Goal: Task Accomplishment & Management: Complete application form

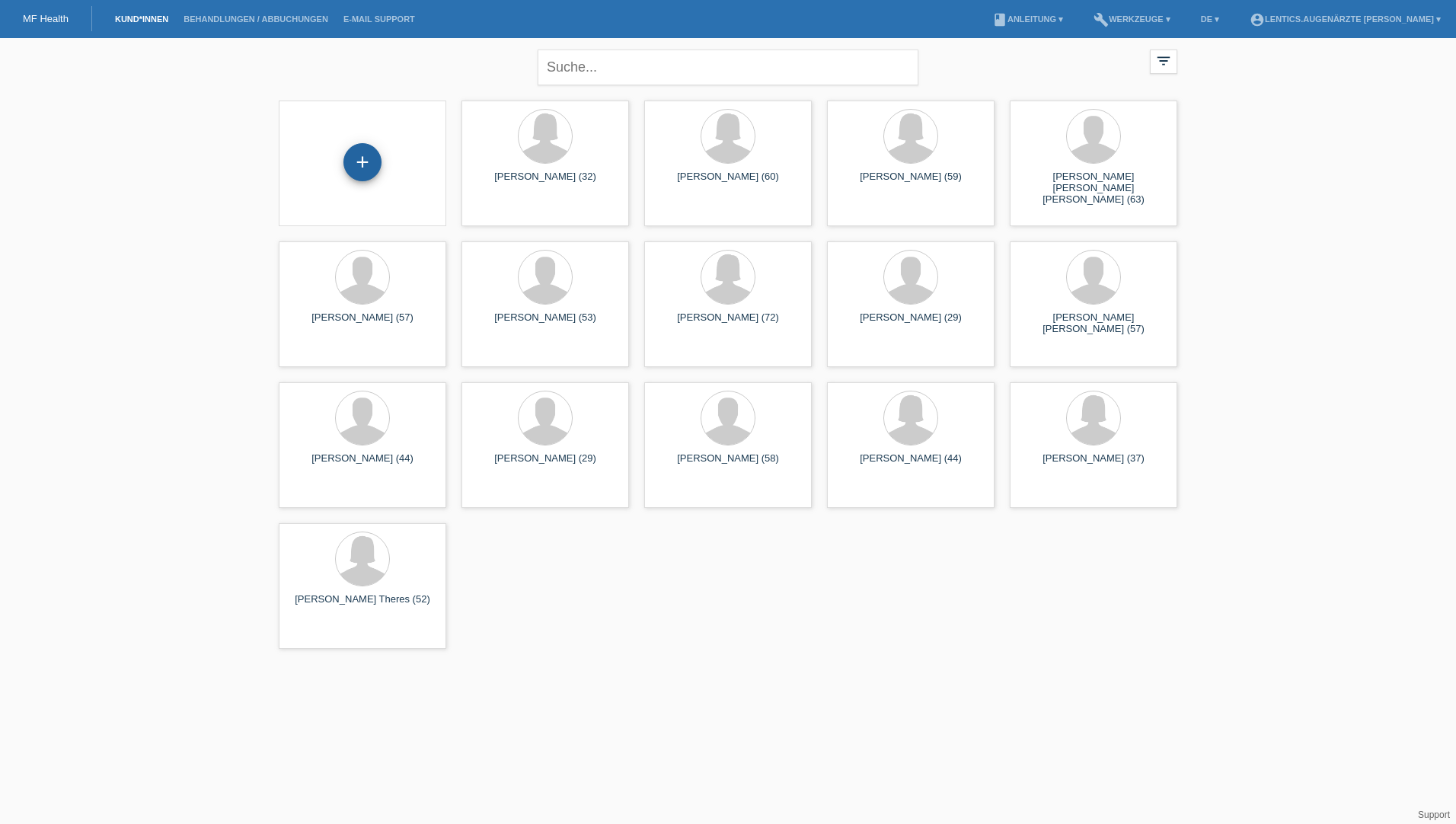
click at [349, 157] on div "+" at bounding box center [362, 162] width 38 height 38
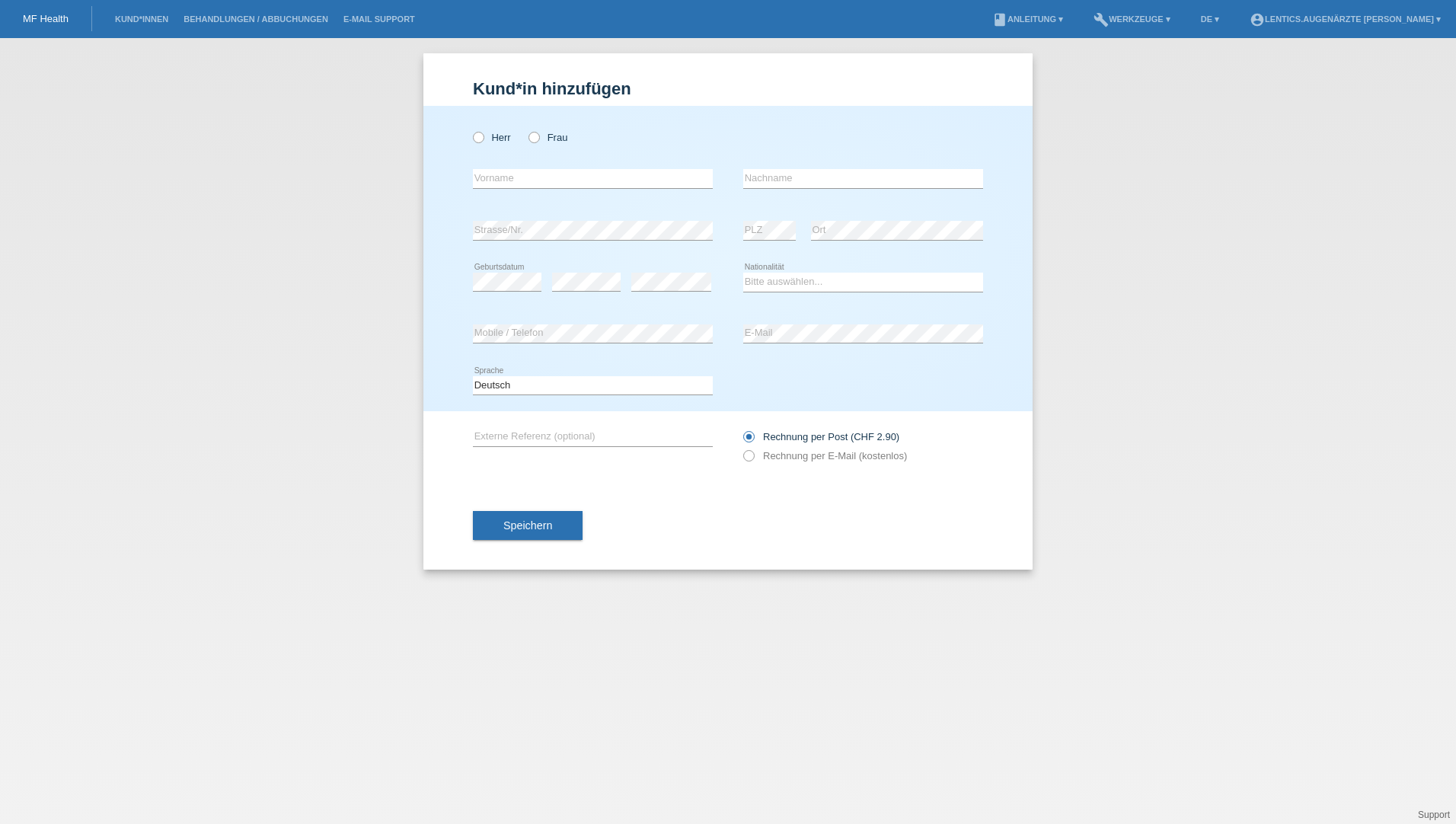
click at [477, 131] on div "Herr Frau" at bounding box center [592, 137] width 240 height 31
click at [470, 129] on icon at bounding box center [470, 129] width 0 height 0
click at [474, 135] on input "Herr" at bounding box center [477, 136] width 10 height 10
radio input "true"
click at [492, 178] on input "text" at bounding box center [592, 178] width 240 height 19
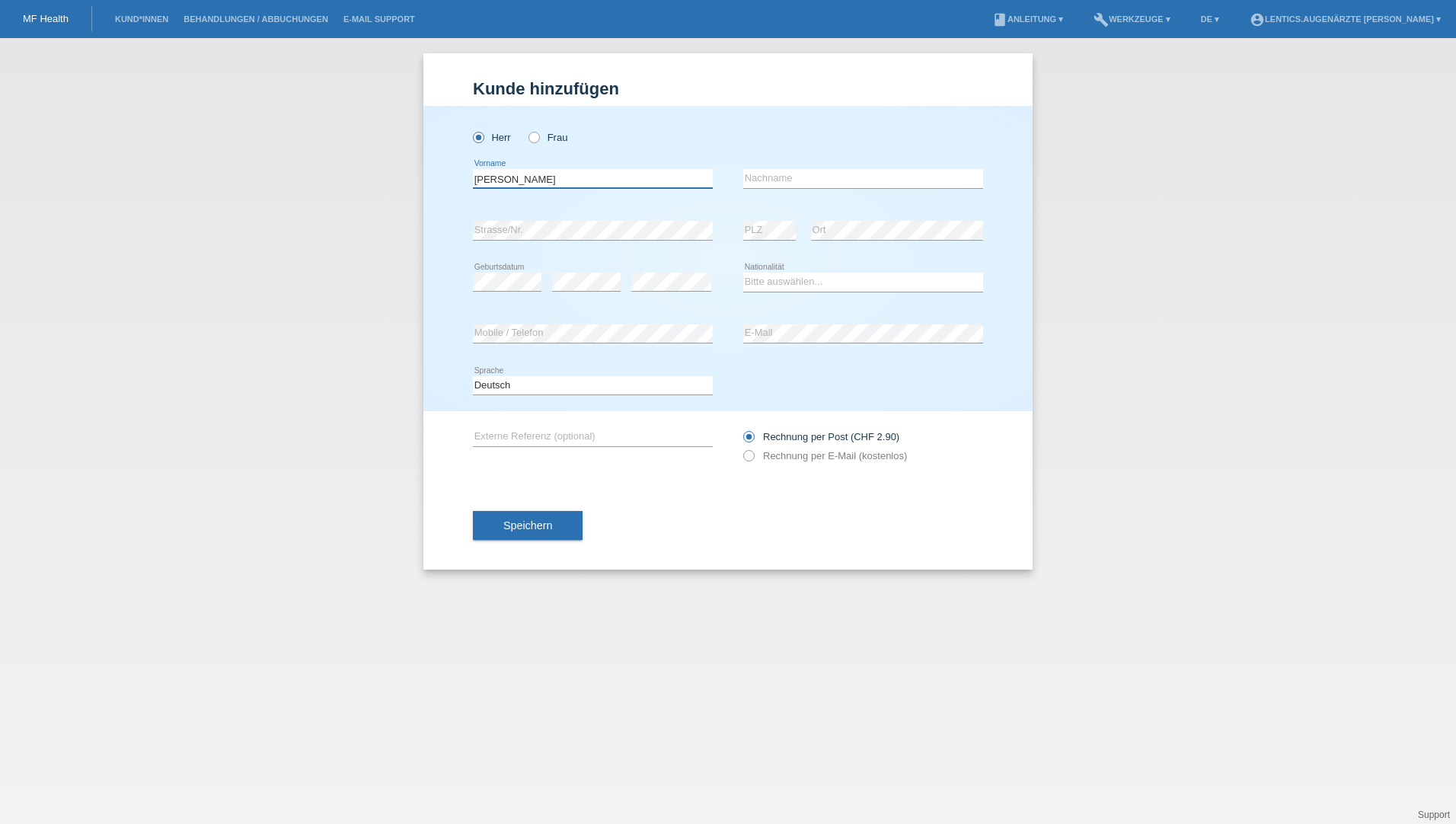
type input "[PERSON_NAME]"
type input "Falvella"
click at [505, 292] on div "error Geburtsdatum" at bounding box center [506, 283] width 68 height 52
click at [740, 505] on div "Speichern" at bounding box center [728, 525] width 510 height 88
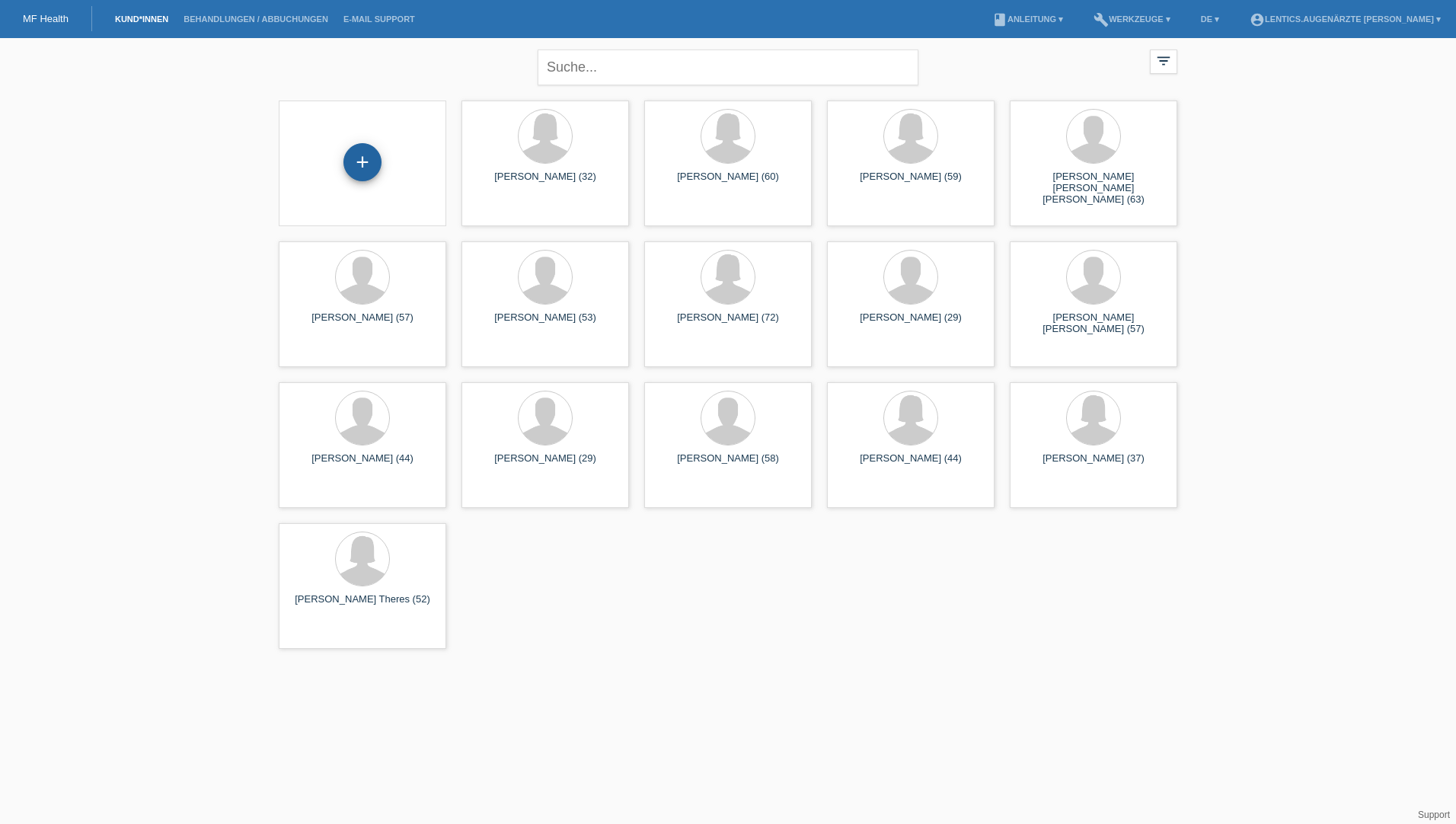
click at [364, 171] on div "+" at bounding box center [362, 162] width 38 height 38
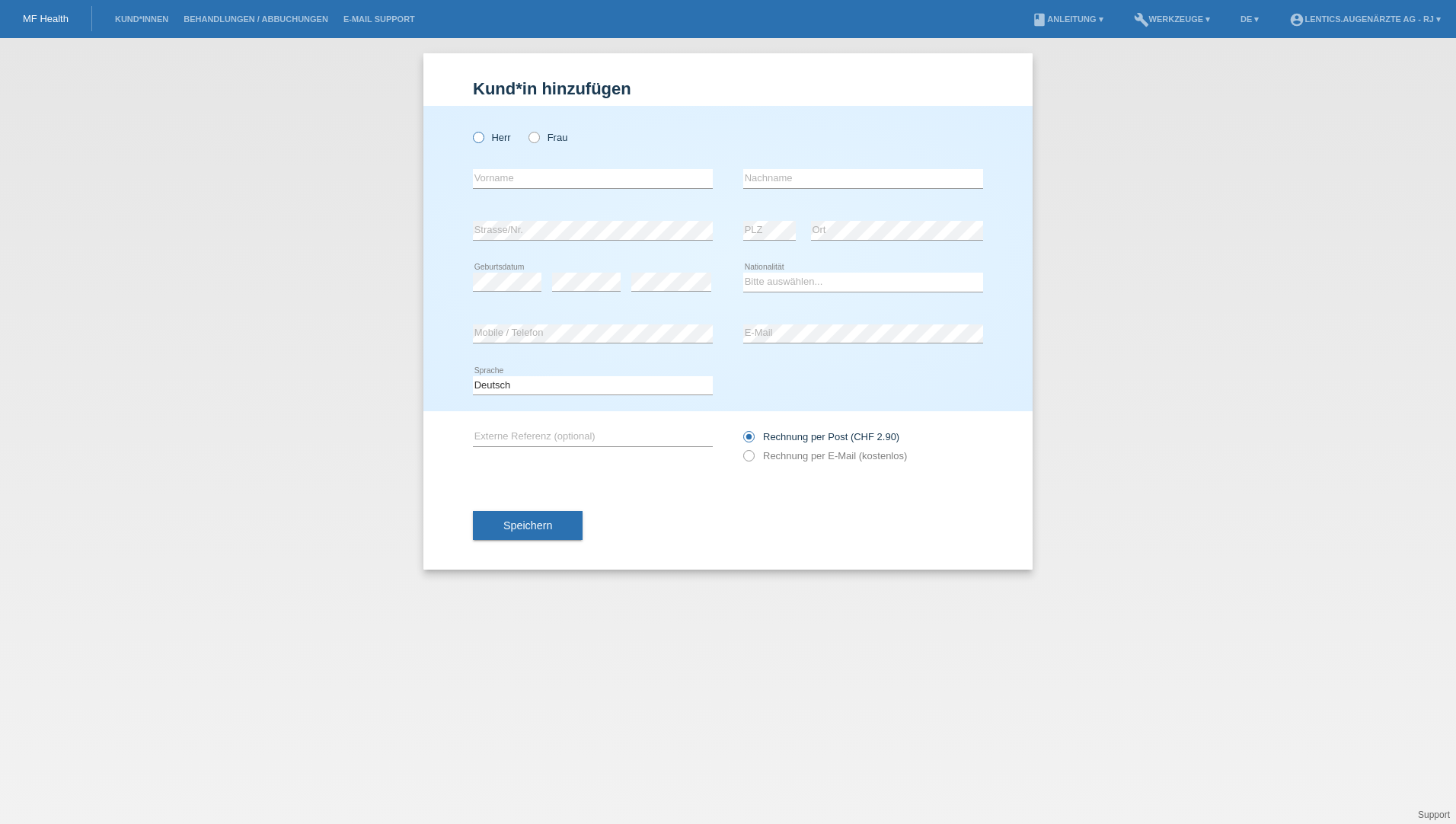
click at [470, 129] on icon at bounding box center [470, 129] width 0 height 0
click at [475, 139] on input "Herr" at bounding box center [477, 136] width 10 height 10
radio input "true"
click at [486, 177] on input "text" at bounding box center [592, 178] width 240 height 19
type input "[PERSON_NAME]"
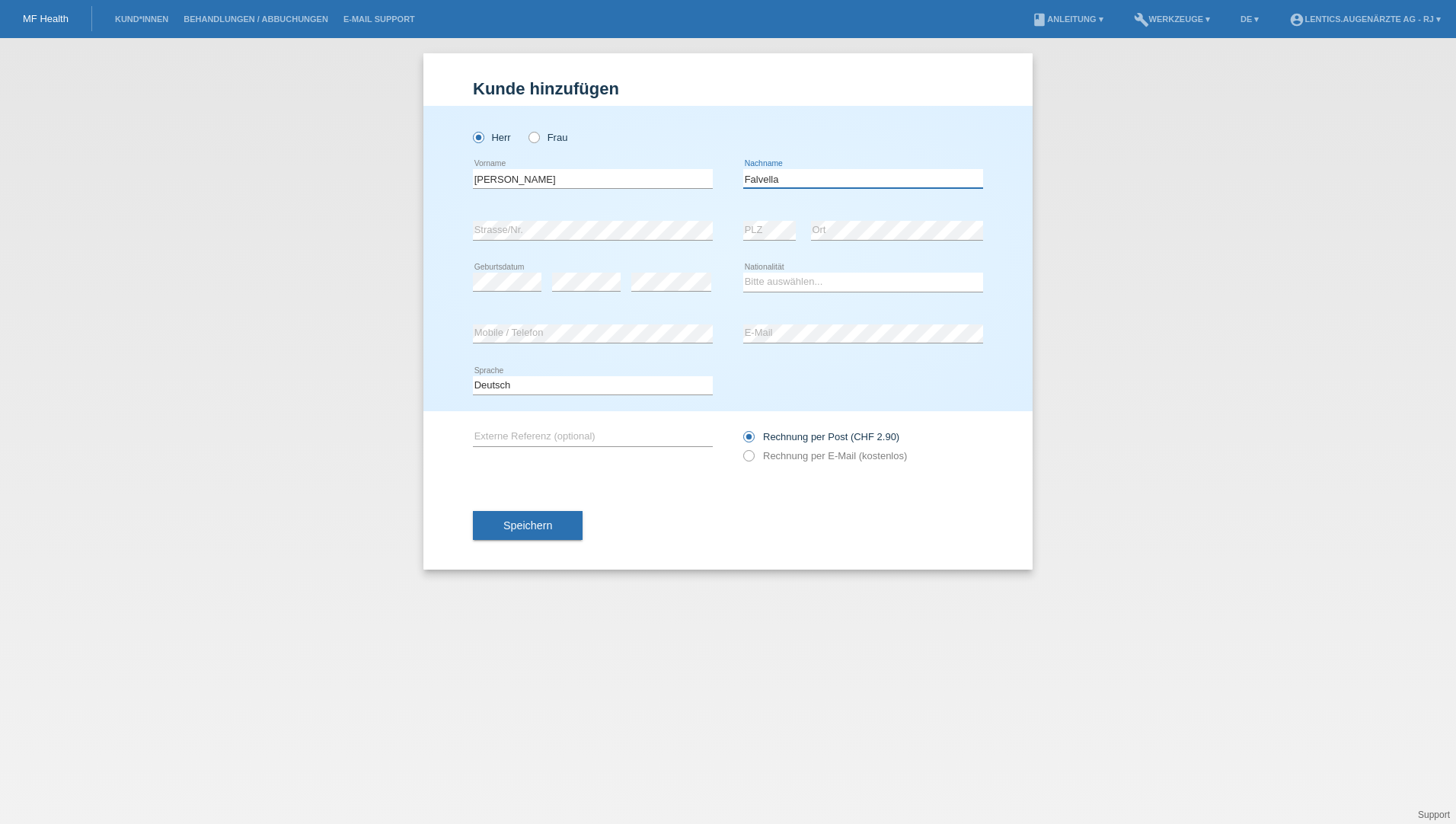
type input "Falvella"
click at [686, 389] on select "Deutsch Français Italiano English" at bounding box center [592, 385] width 240 height 18
click at [852, 405] on div "Deutsch Français Italiano English error Sprache" at bounding box center [728, 386] width 510 height 52
click at [502, 428] on input "text" at bounding box center [592, 437] width 240 height 19
type input "Premiumlinse Galaxy bds"
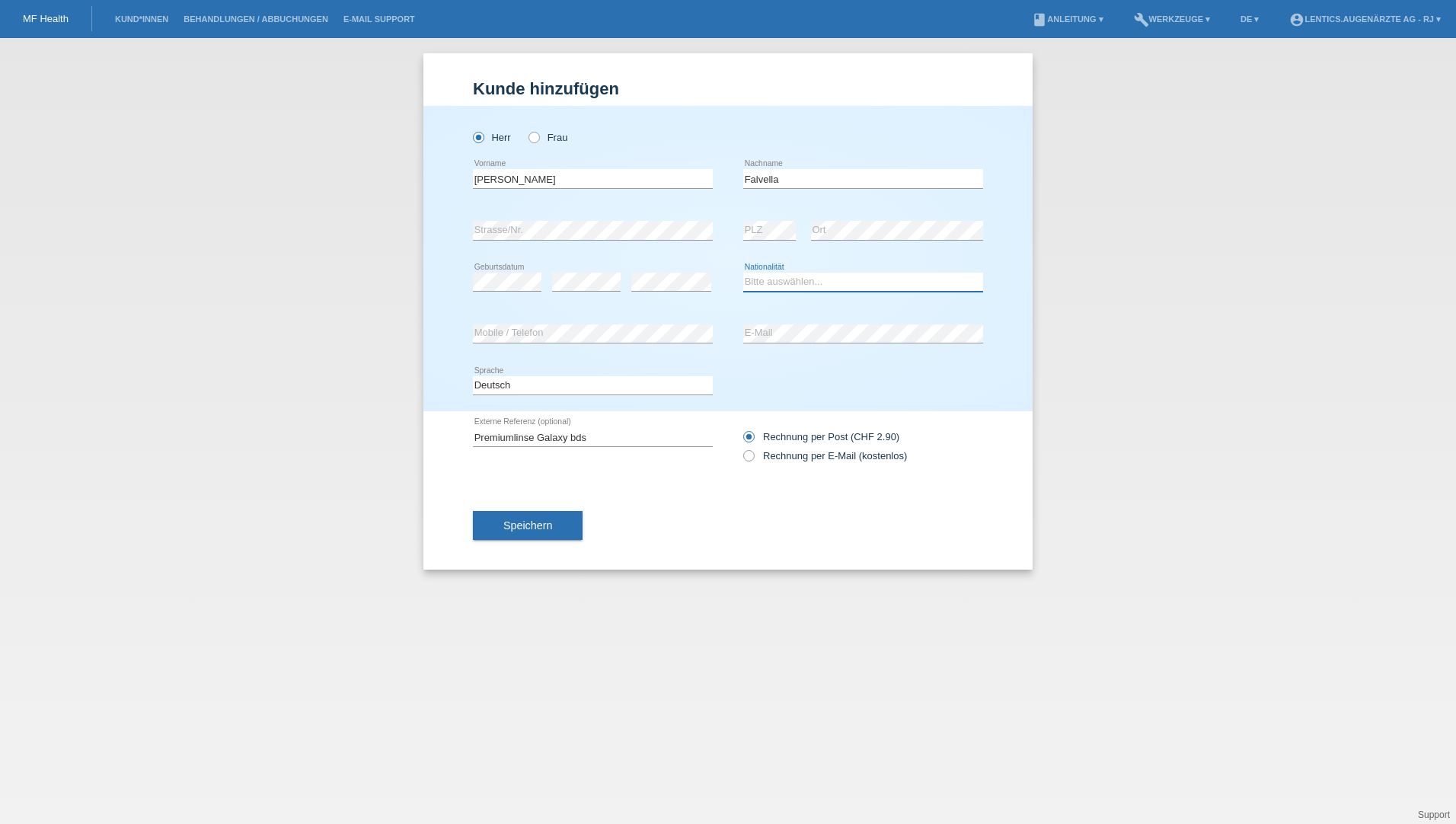
click at [761, 281] on select "Bitte auswählen... [GEOGRAPHIC_DATA] [GEOGRAPHIC_DATA] [GEOGRAPHIC_DATA] [GEOGR…" at bounding box center [862, 282] width 240 height 18
click at [639, 517] on div "Speichern" at bounding box center [728, 525] width 510 height 88
